Goal: Book appointment/travel/reservation

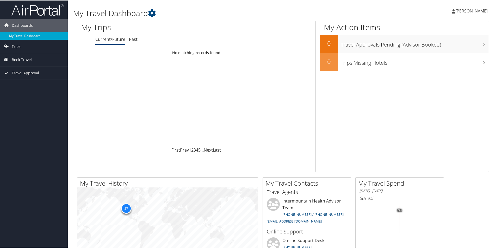
click at [35, 57] on link "Book Travel" at bounding box center [34, 59] width 68 height 13
click at [48, 84] on link "Book/Manage Online Trips" at bounding box center [34, 85] width 68 height 8
